Goal: Information Seeking & Learning: Learn about a topic

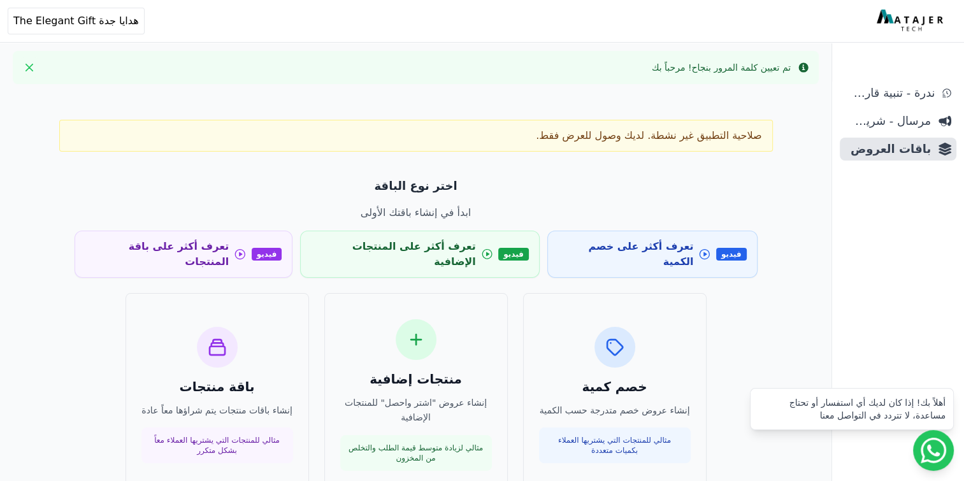
click at [322, 155] on div "صلاحية التطبيق غير نشطة. لديك وصول للعرض فقط. اختر نوع الباقة ابدأ في إنشاء باق…" at bounding box center [415, 334] width 815 height 481
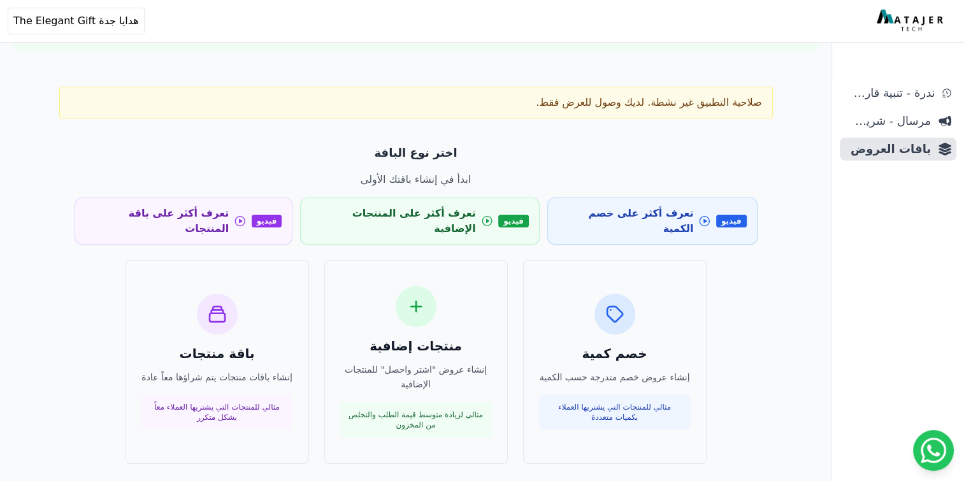
scroll to position [9, 0]
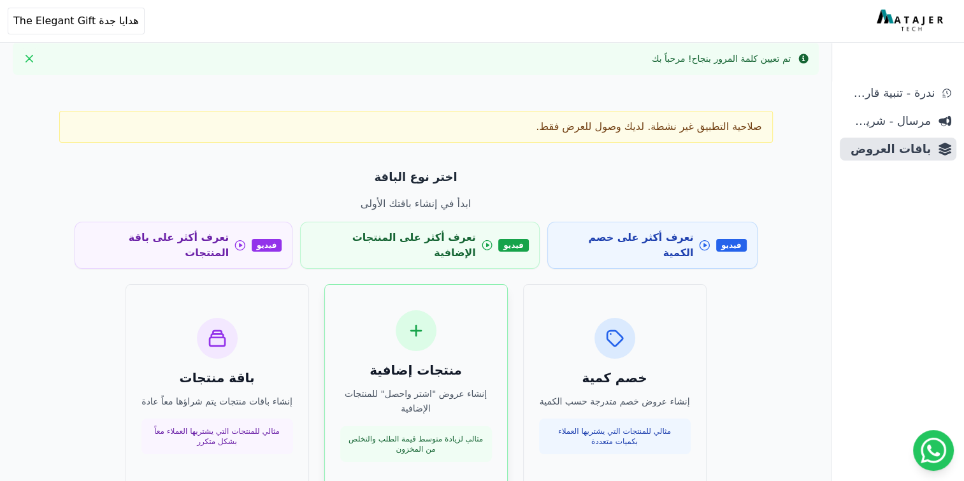
click at [423, 361] on h3 "منتجات إضافية" at bounding box center [416, 370] width 152 height 18
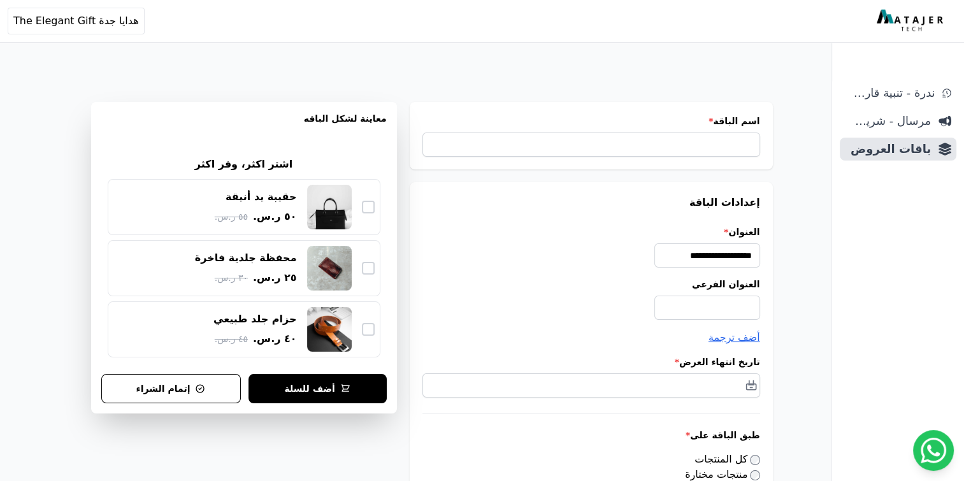
scroll to position [85, 0]
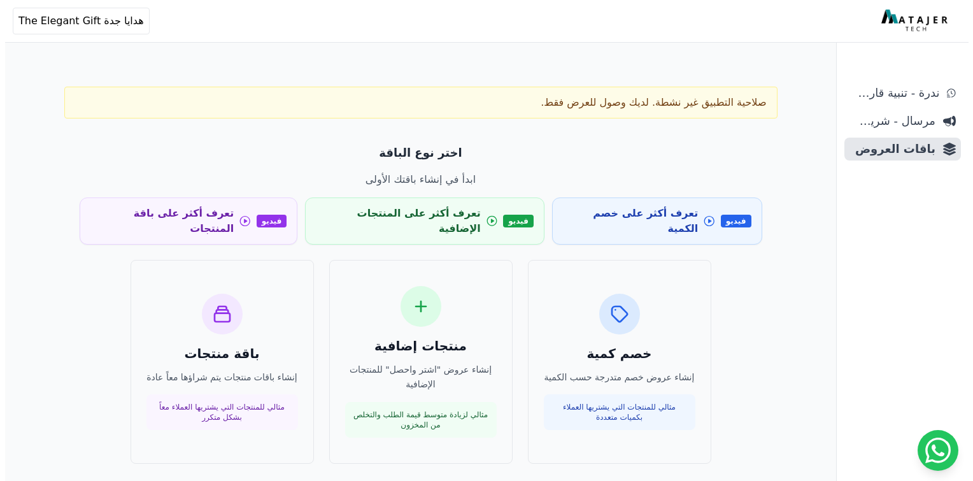
scroll to position [9, 0]
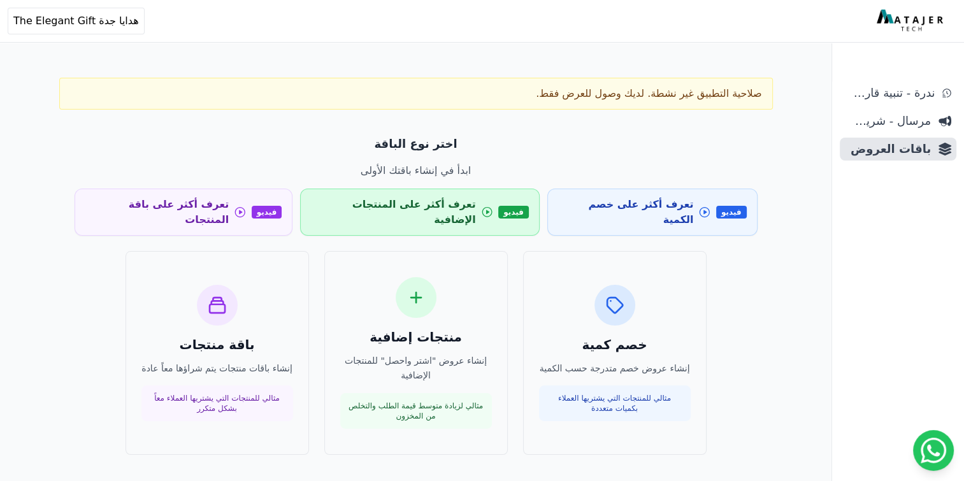
click at [440, 208] on span "تعرف أكثر على المنتجات الإضافية" at bounding box center [393, 212] width 164 height 31
